Goal: Navigation & Orientation: Find specific page/section

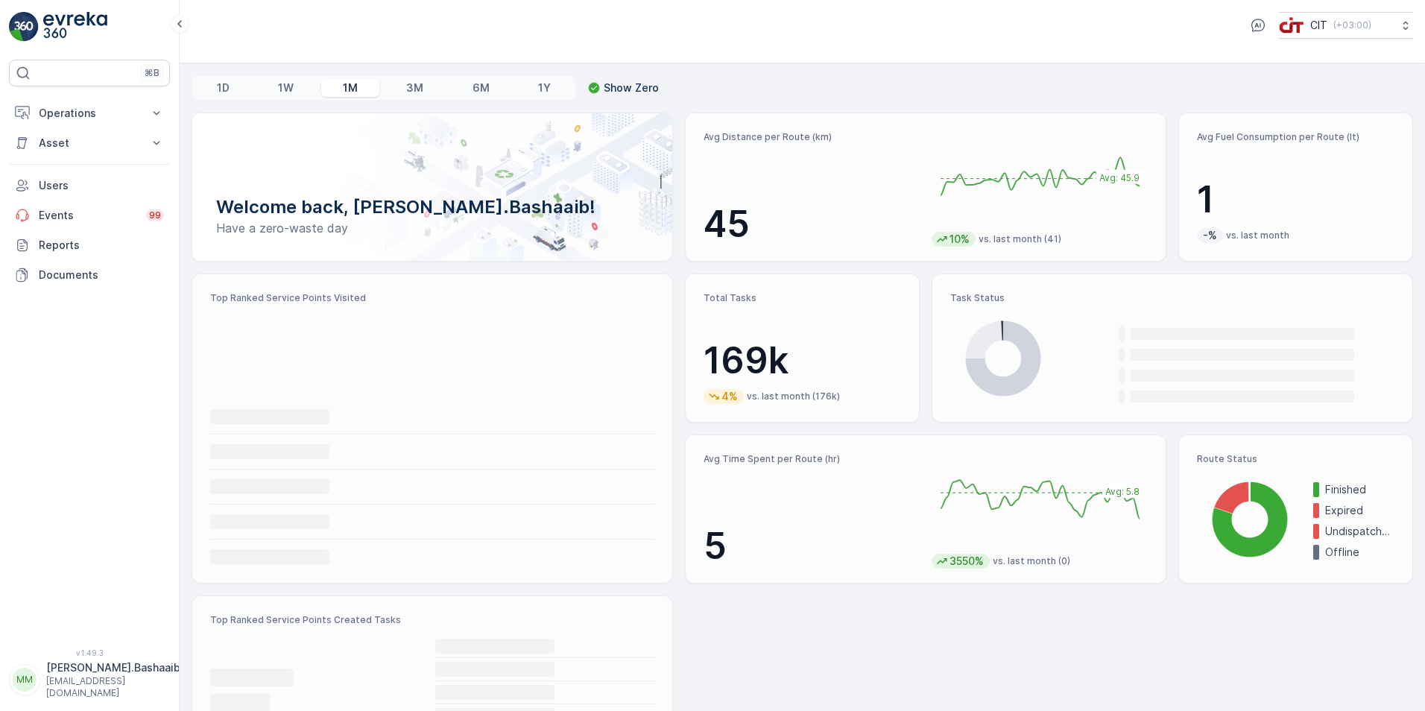
click at [101, 117] on p "Operations" at bounding box center [89, 113] width 101 height 15
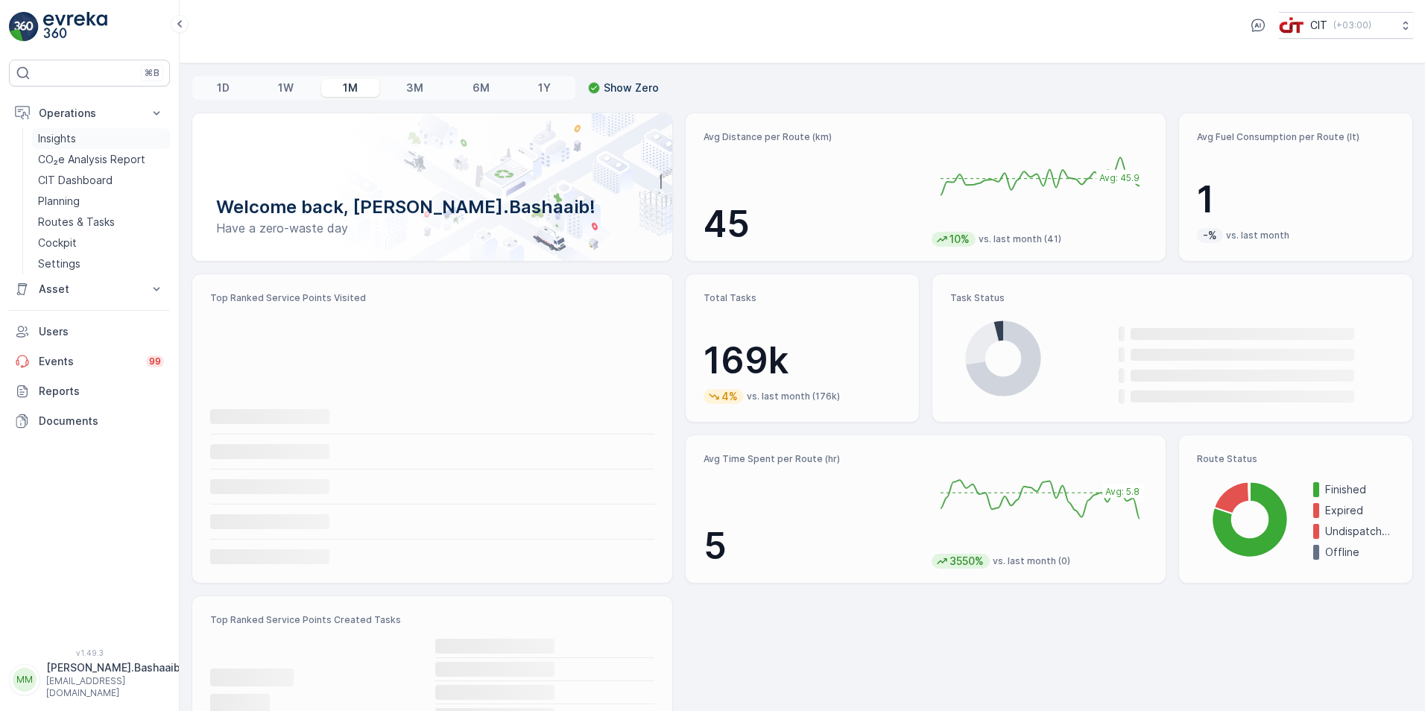
click at [95, 148] on link "Insights" at bounding box center [101, 138] width 138 height 21
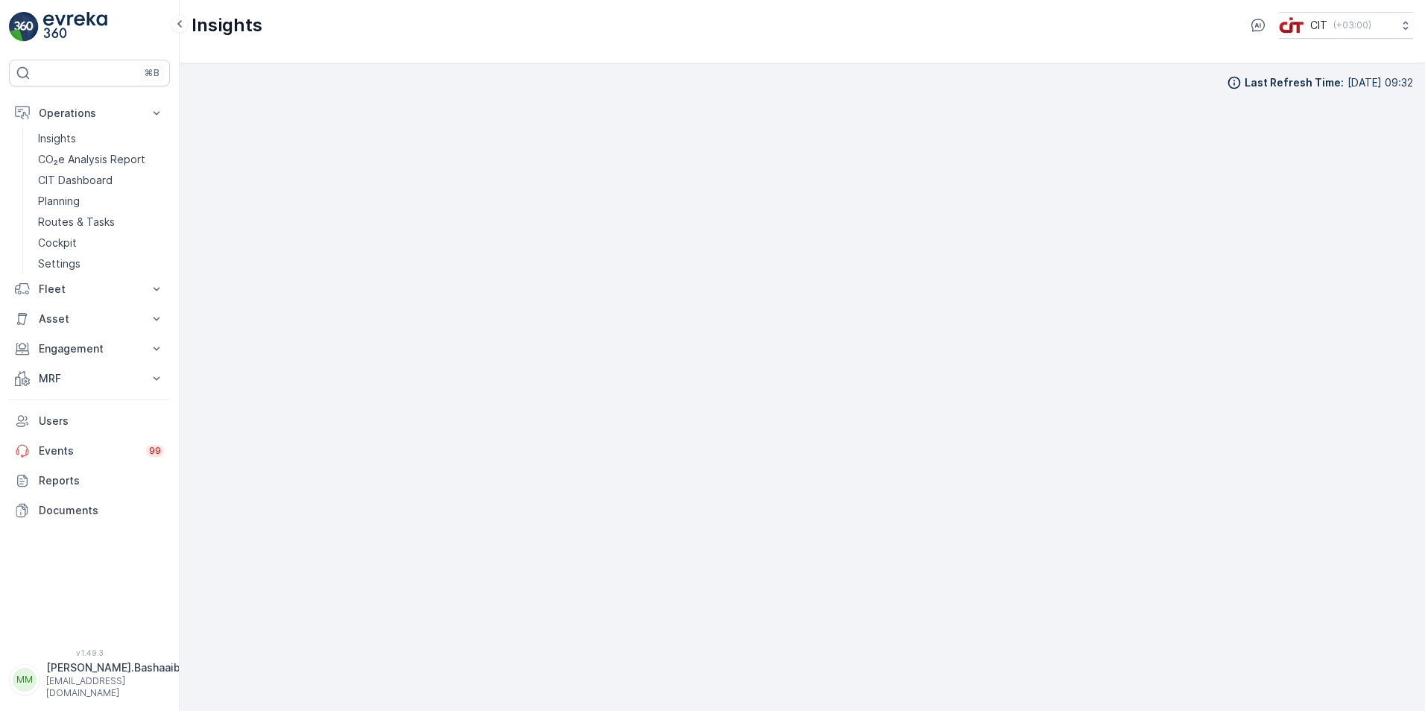
scroll to position [15, 0]
click at [82, 692] on p "[EMAIL_ADDRESS][DOMAIN_NAME]" at bounding box center [113, 687] width 134 height 24
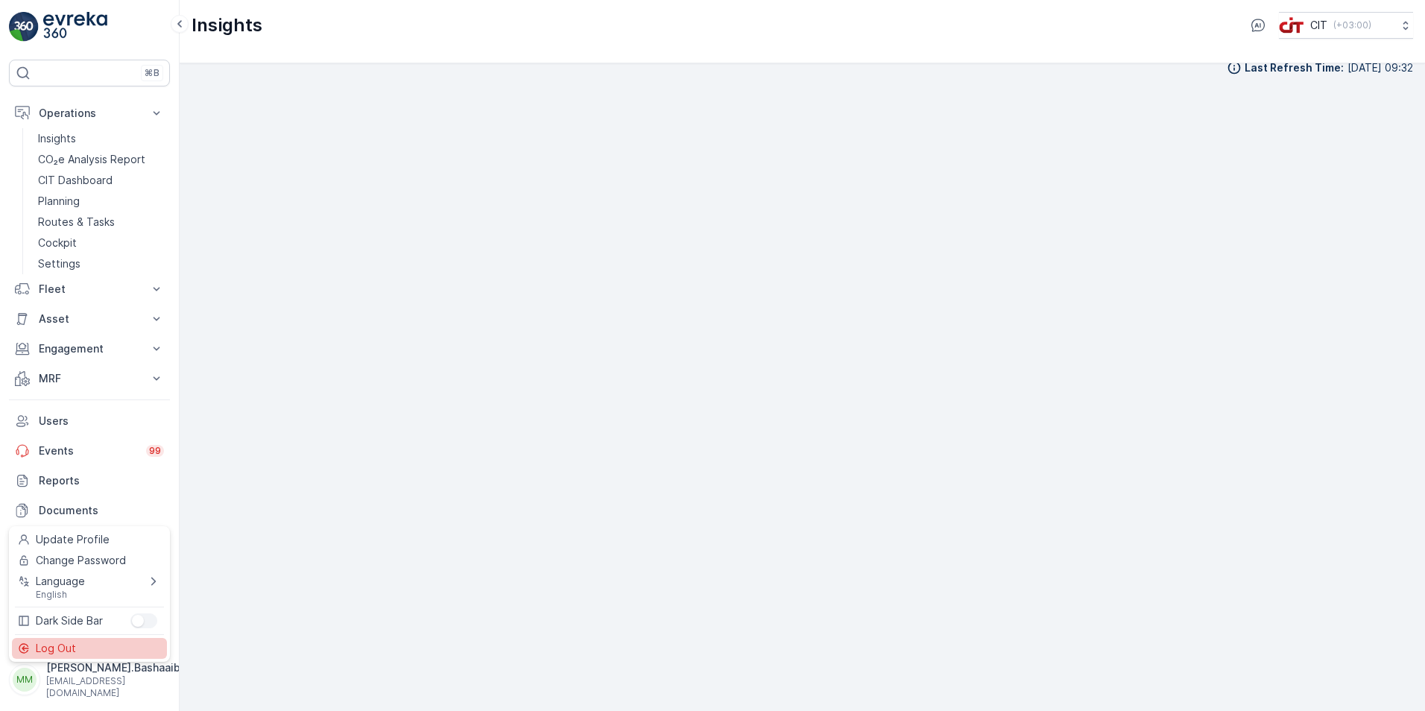
click at [62, 640] on div "Log Out" at bounding box center [89, 648] width 155 height 21
